Goal: Book appointment/travel/reservation

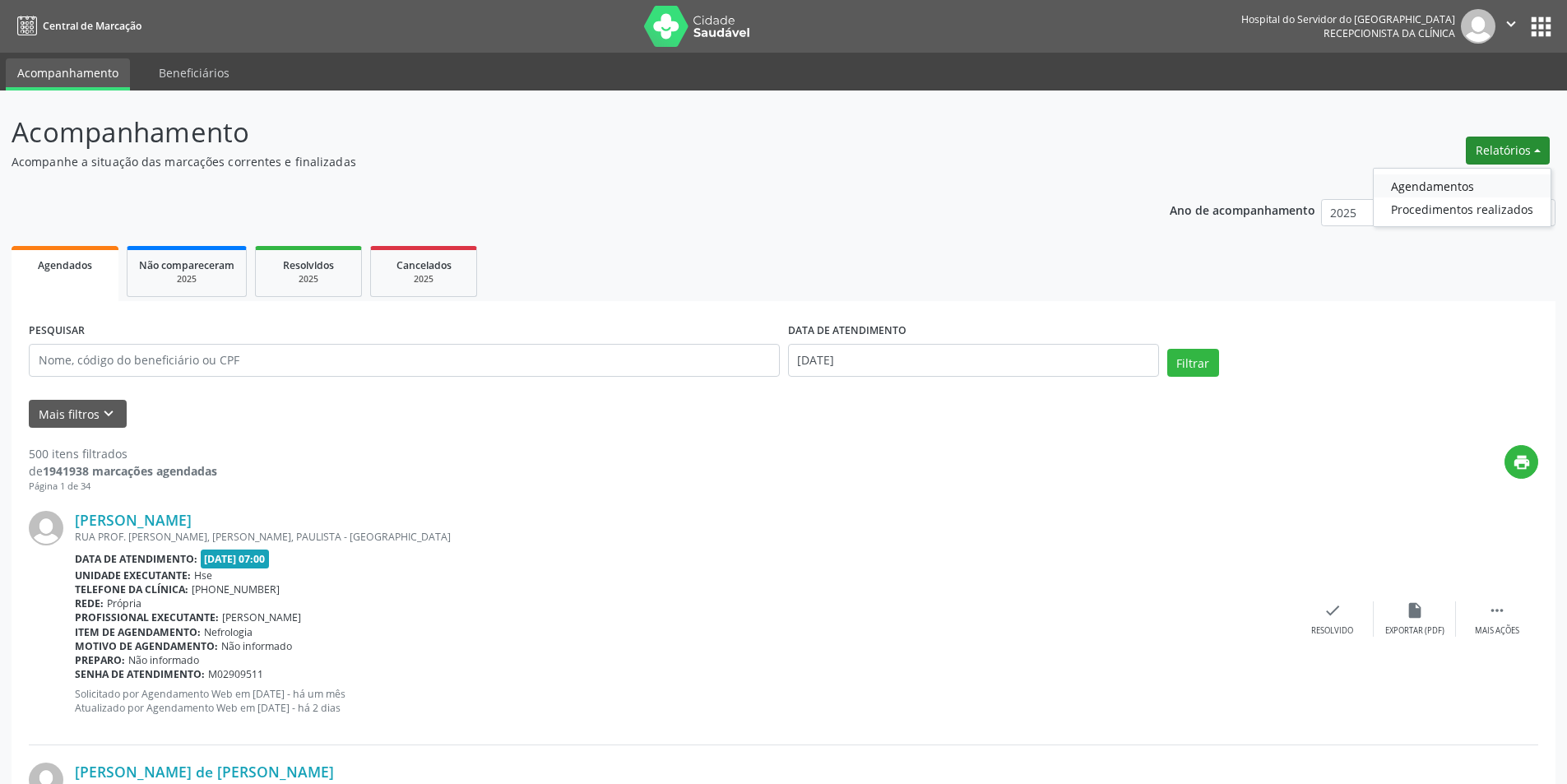
click at [1473, 189] on link "Agendamentos" at bounding box center [1462, 186] width 177 height 23
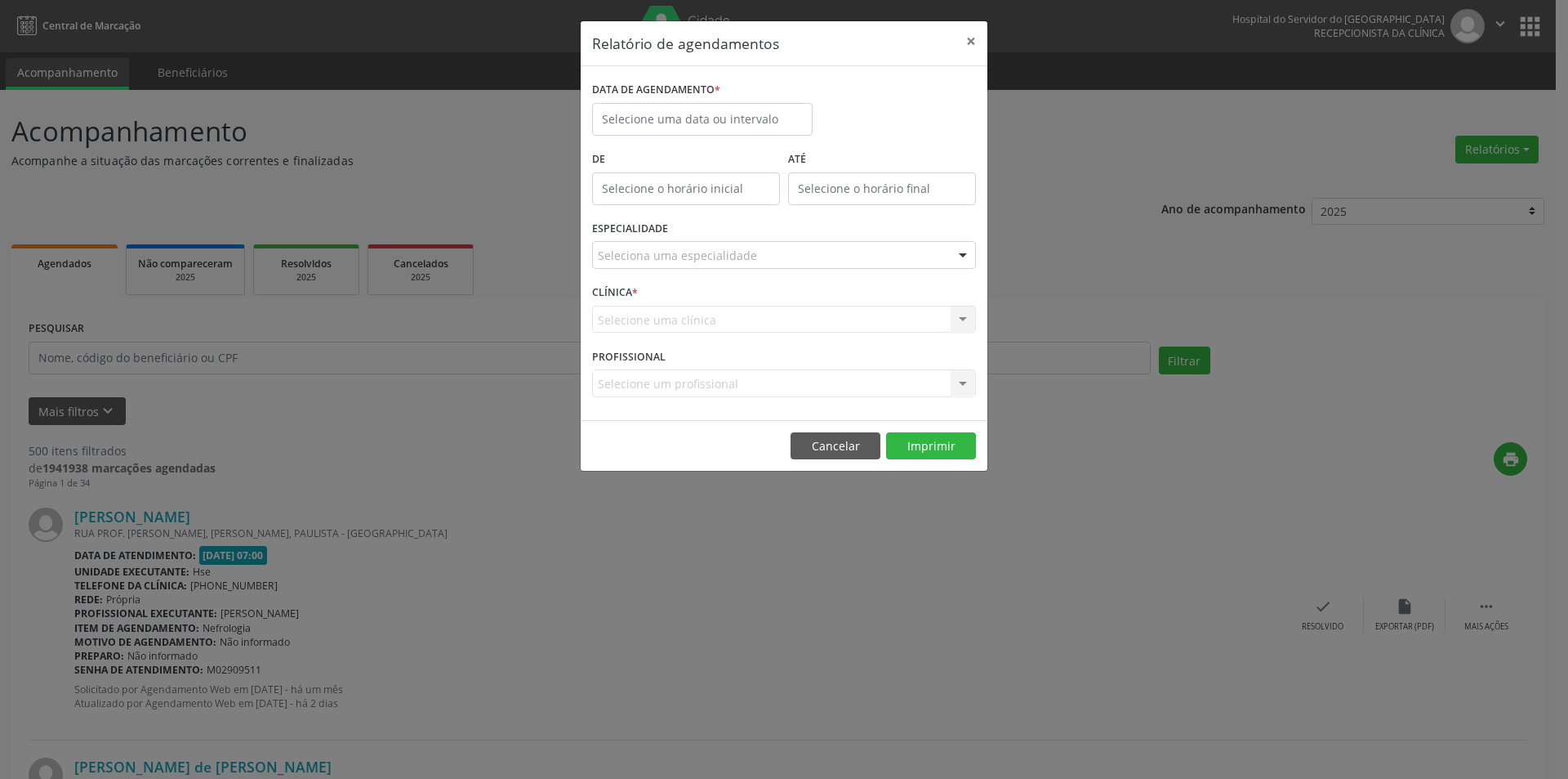
click at [799, 242] on div "Seleciona uma especialidade" at bounding box center [784, 255] width 384 height 28
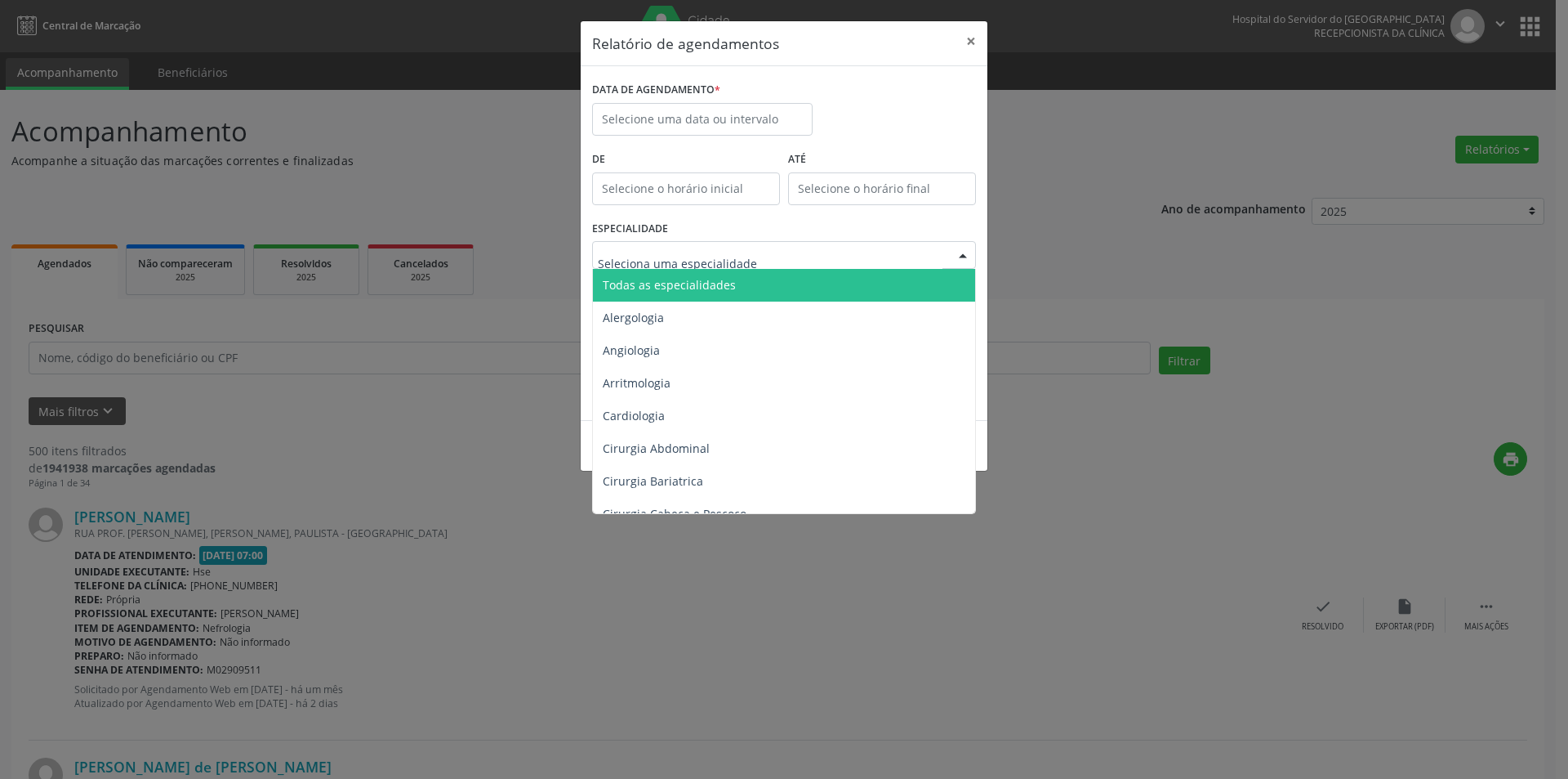
click at [797, 253] on input "text" at bounding box center [770, 263] width 345 height 33
click at [765, 272] on span "Todas as especialidades" at bounding box center [784, 285] width 385 height 33
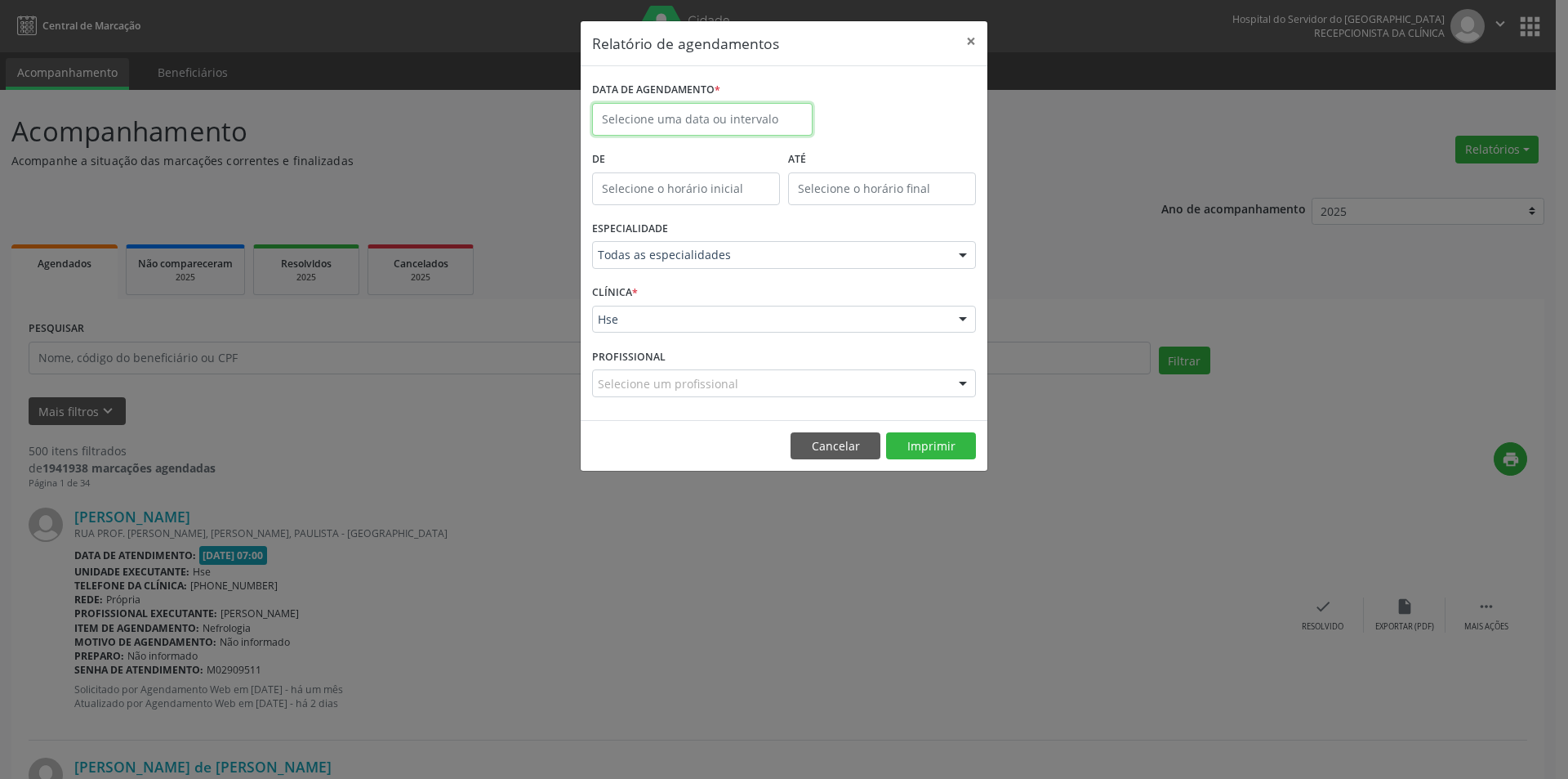
click at [690, 112] on input "text" at bounding box center [702, 119] width 221 height 33
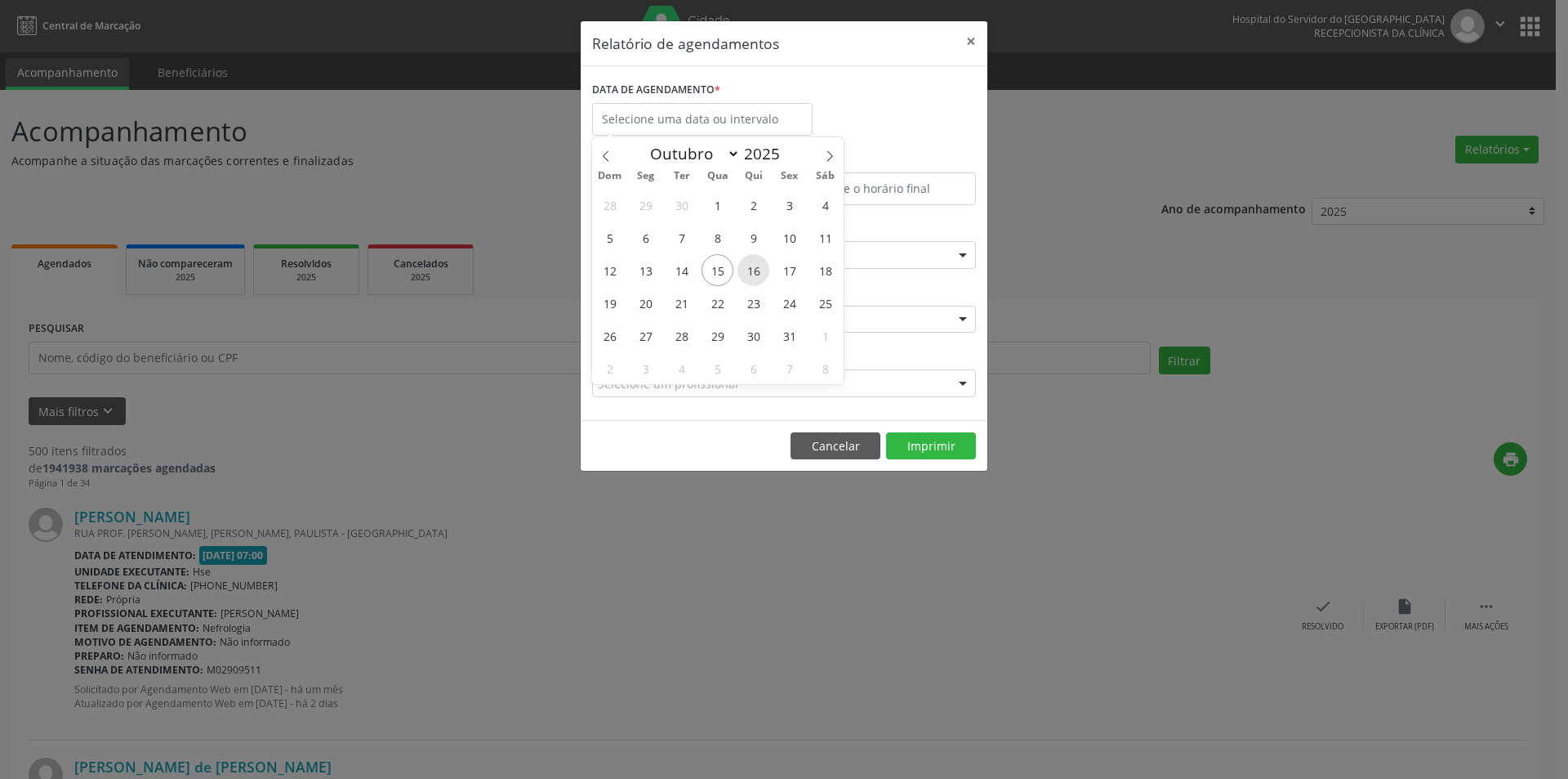
click at [758, 272] on span "16" at bounding box center [753, 270] width 32 height 32
type input "[DATE]"
click at [758, 272] on span "16" at bounding box center [753, 270] width 32 height 32
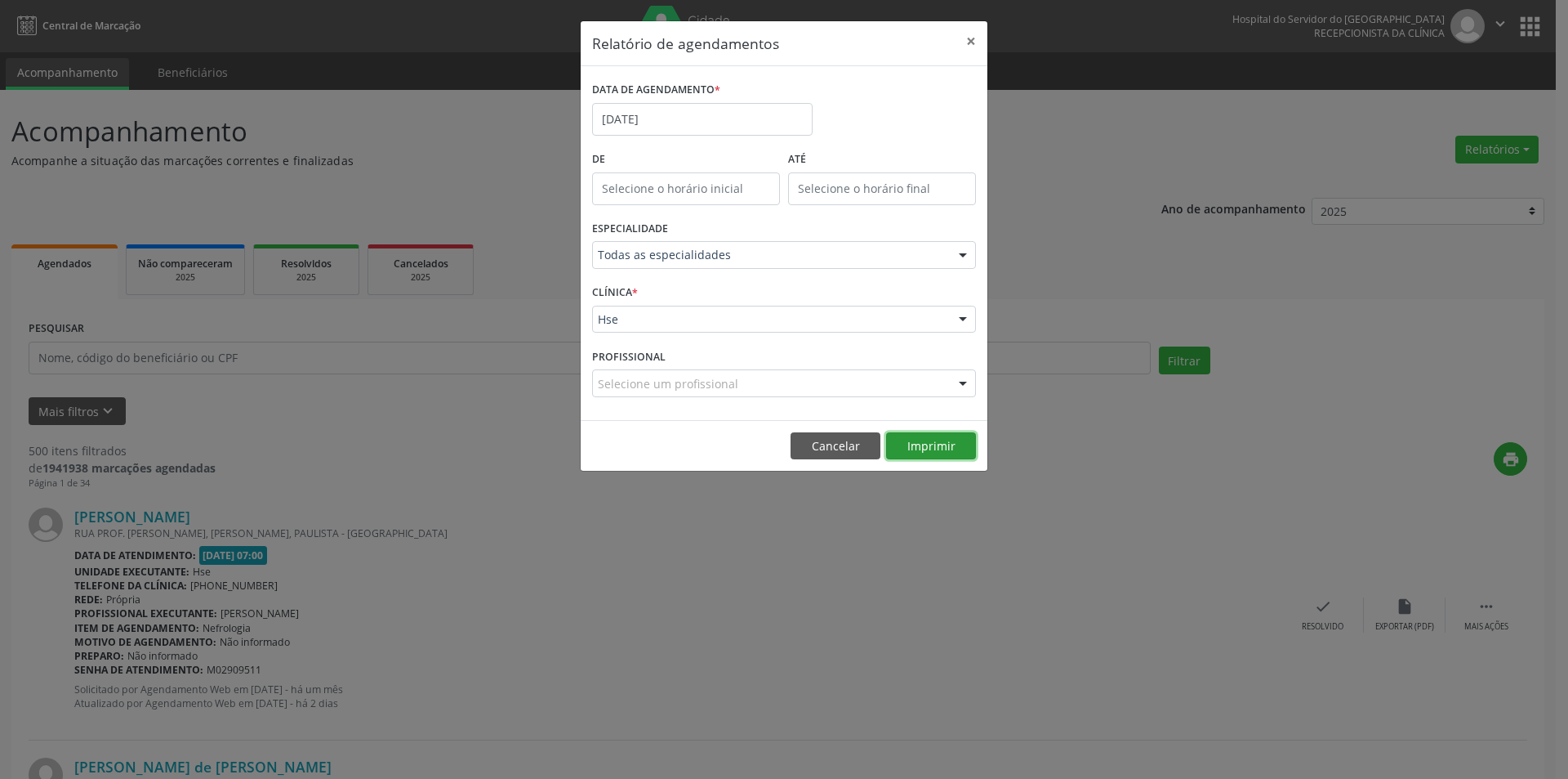
click at [916, 449] on button "Imprimir" at bounding box center [931, 446] width 90 height 28
click at [866, 443] on button "Cancelar" at bounding box center [835, 446] width 90 height 28
